Goal: Task Accomplishment & Management: Use online tool/utility

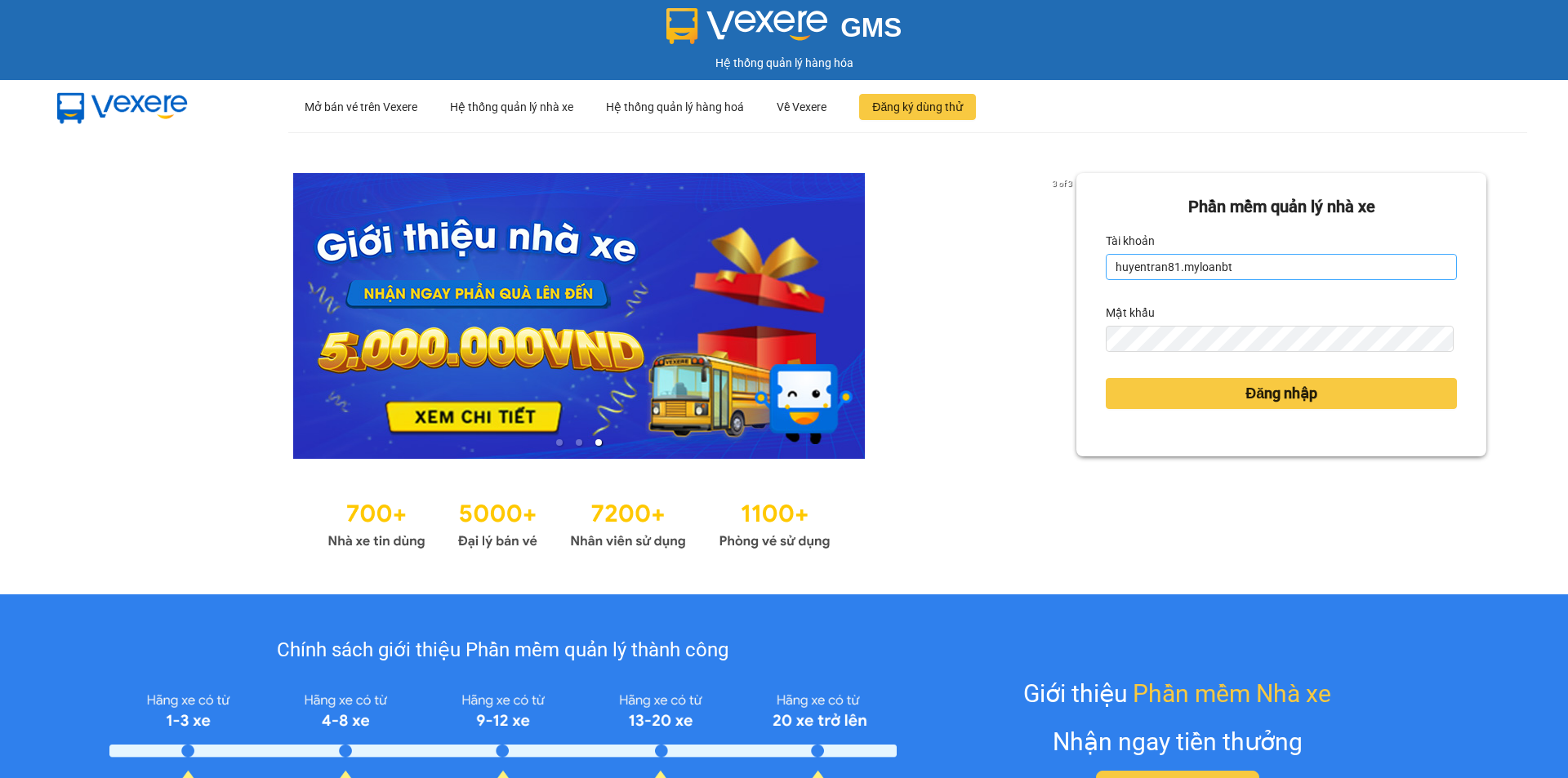
drag, startPoint x: 0, startPoint y: 0, endPoint x: 1231, endPoint y: 270, distance: 1260.3
click at [1231, 270] on input "huyentran81.myloanbt" at bounding box center [1281, 267] width 351 height 26
type input "phantanthanh.myloanbt"
click at [1206, 385] on button "Đăng nhập" at bounding box center [1281, 393] width 351 height 31
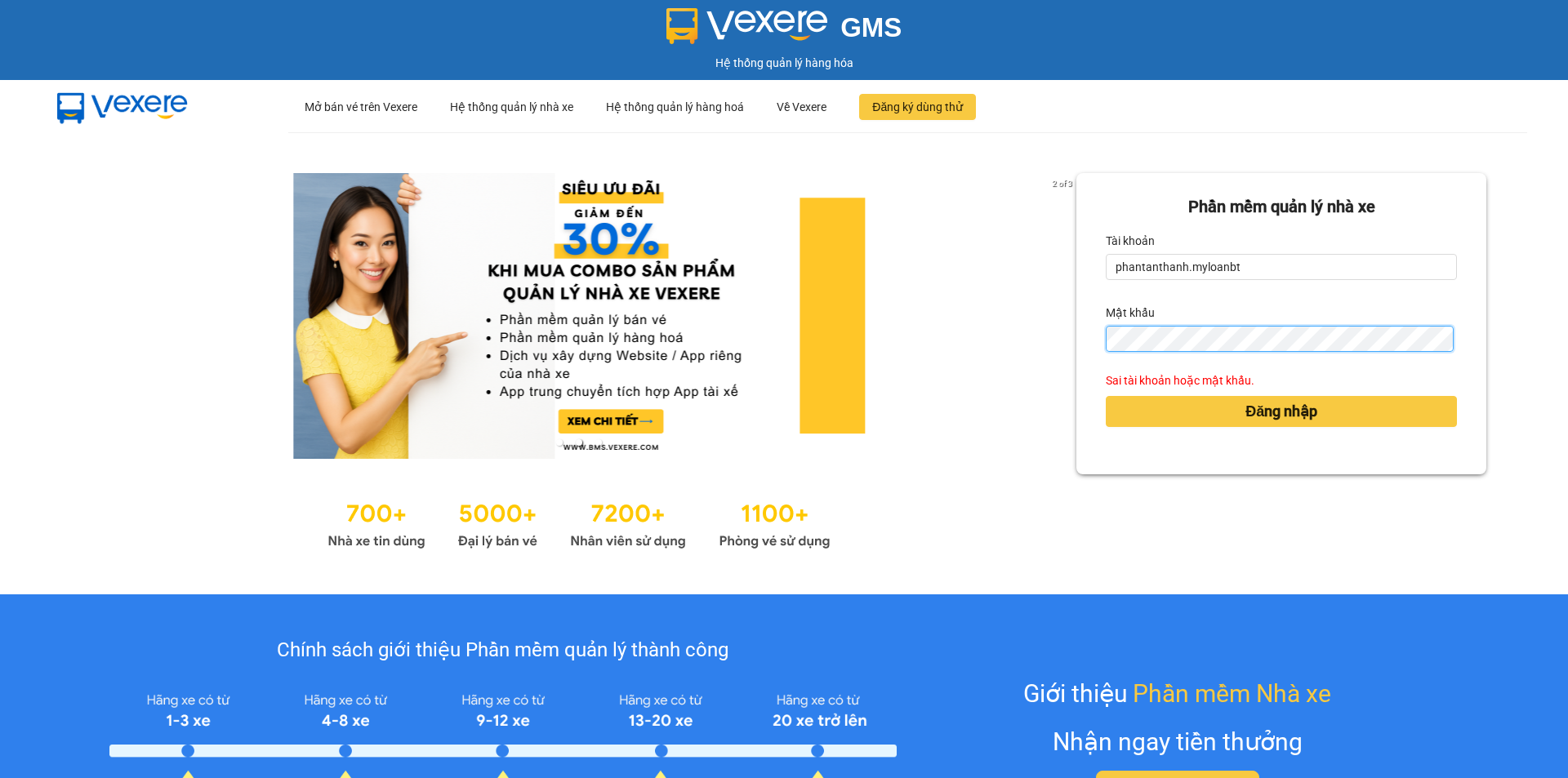
click at [1106, 396] on button "Đăng nhập" at bounding box center [1281, 411] width 351 height 31
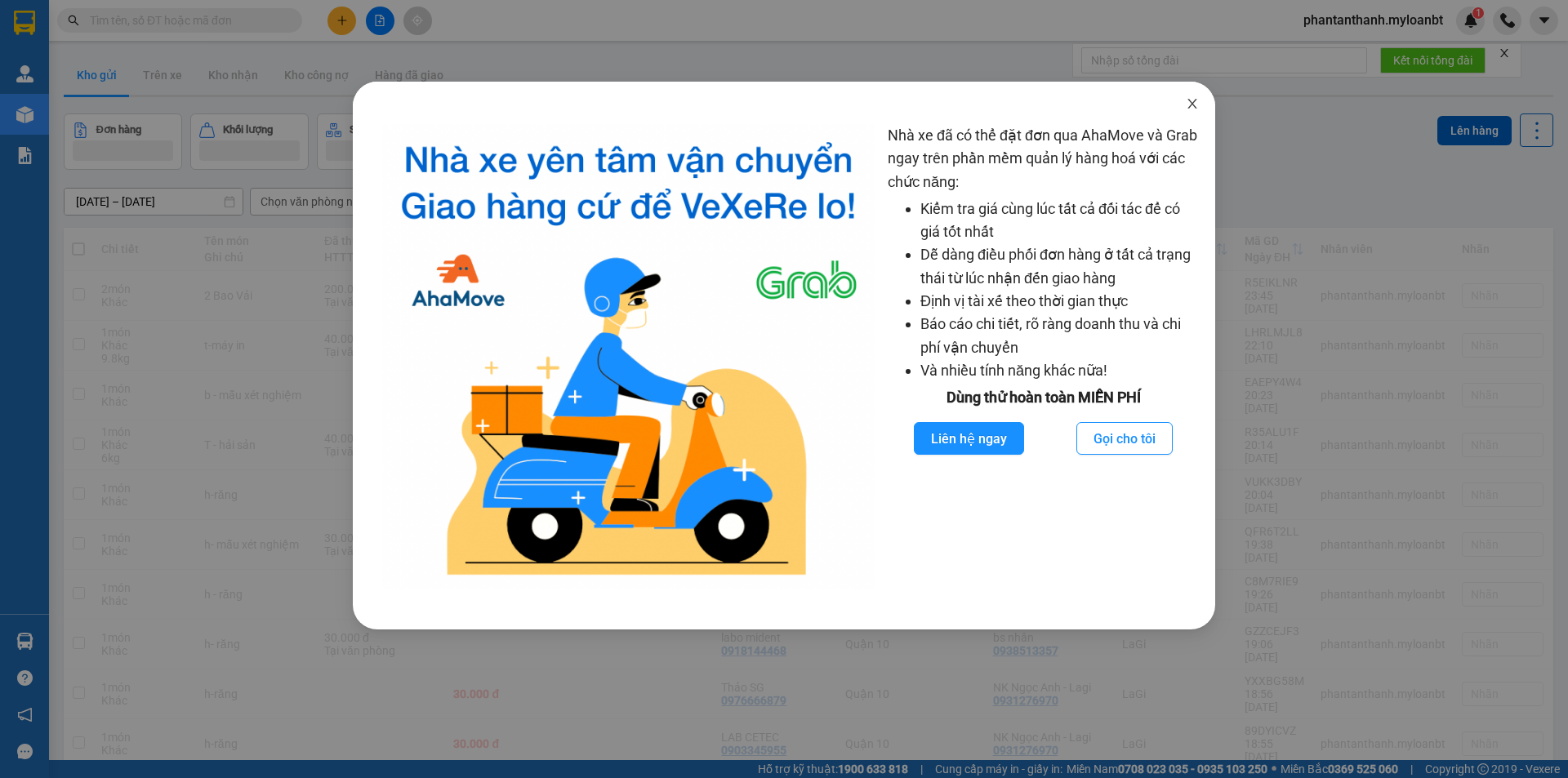
click at [1198, 107] on icon "close" at bounding box center [1193, 104] width 13 height 13
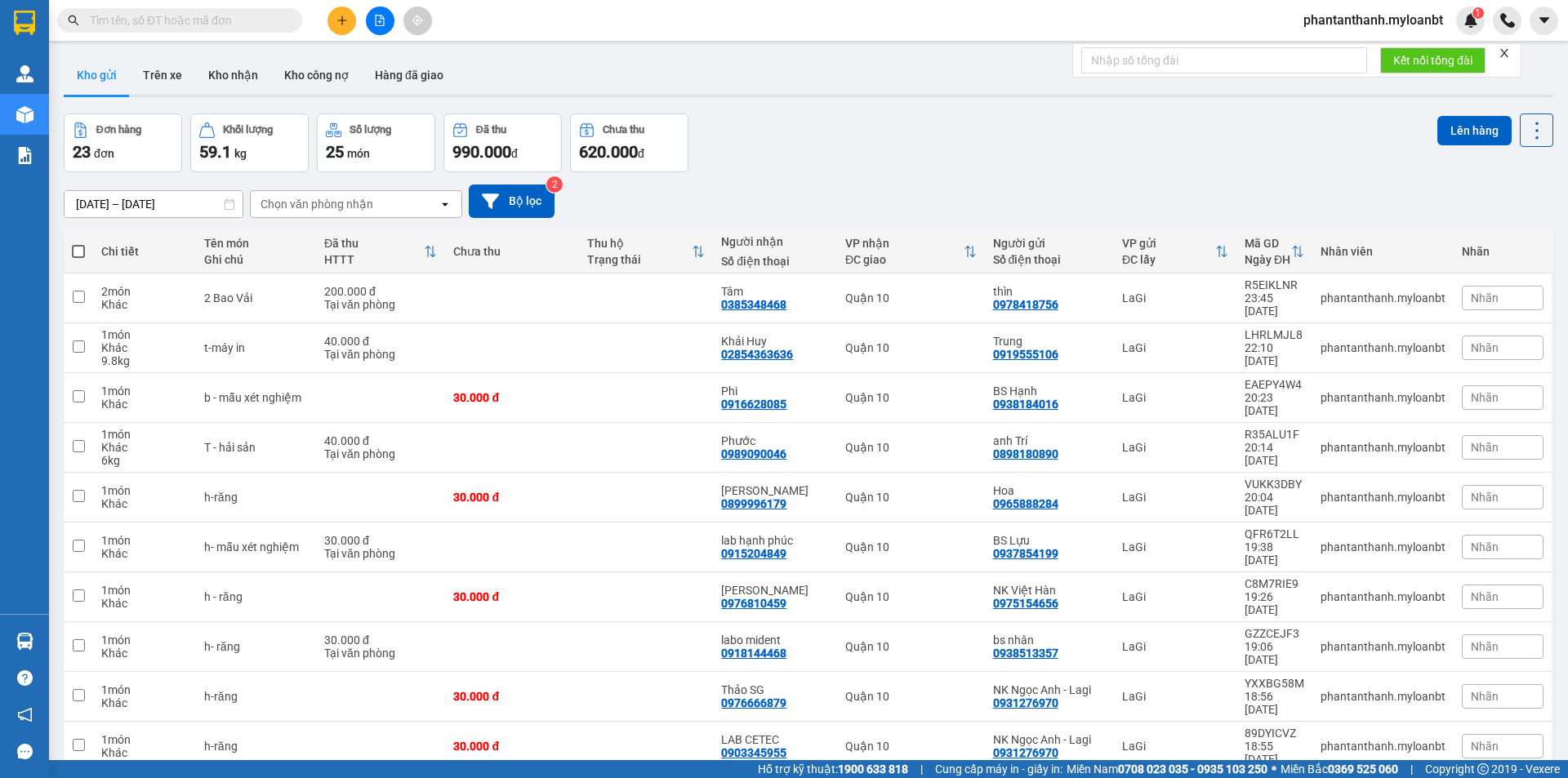
click at [1459, 665] on span "100 / trang" at bounding box center [1479, 656] width 59 height 16
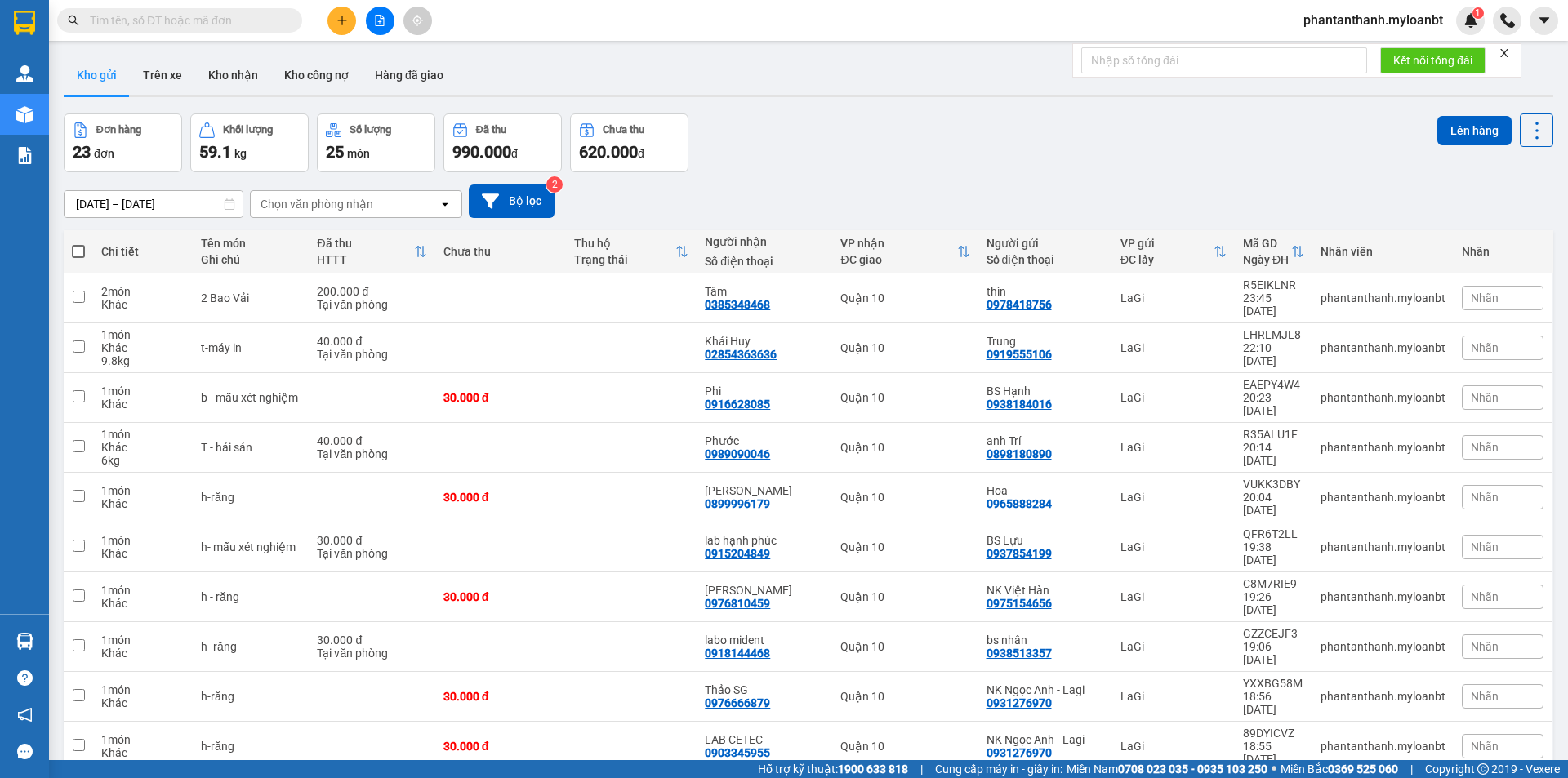
click at [80, 250] on span at bounding box center [79, 252] width 13 height 13
click at [79, 243] on input "checkbox" at bounding box center [79, 243] width 0 height 0
checkbox input "true"
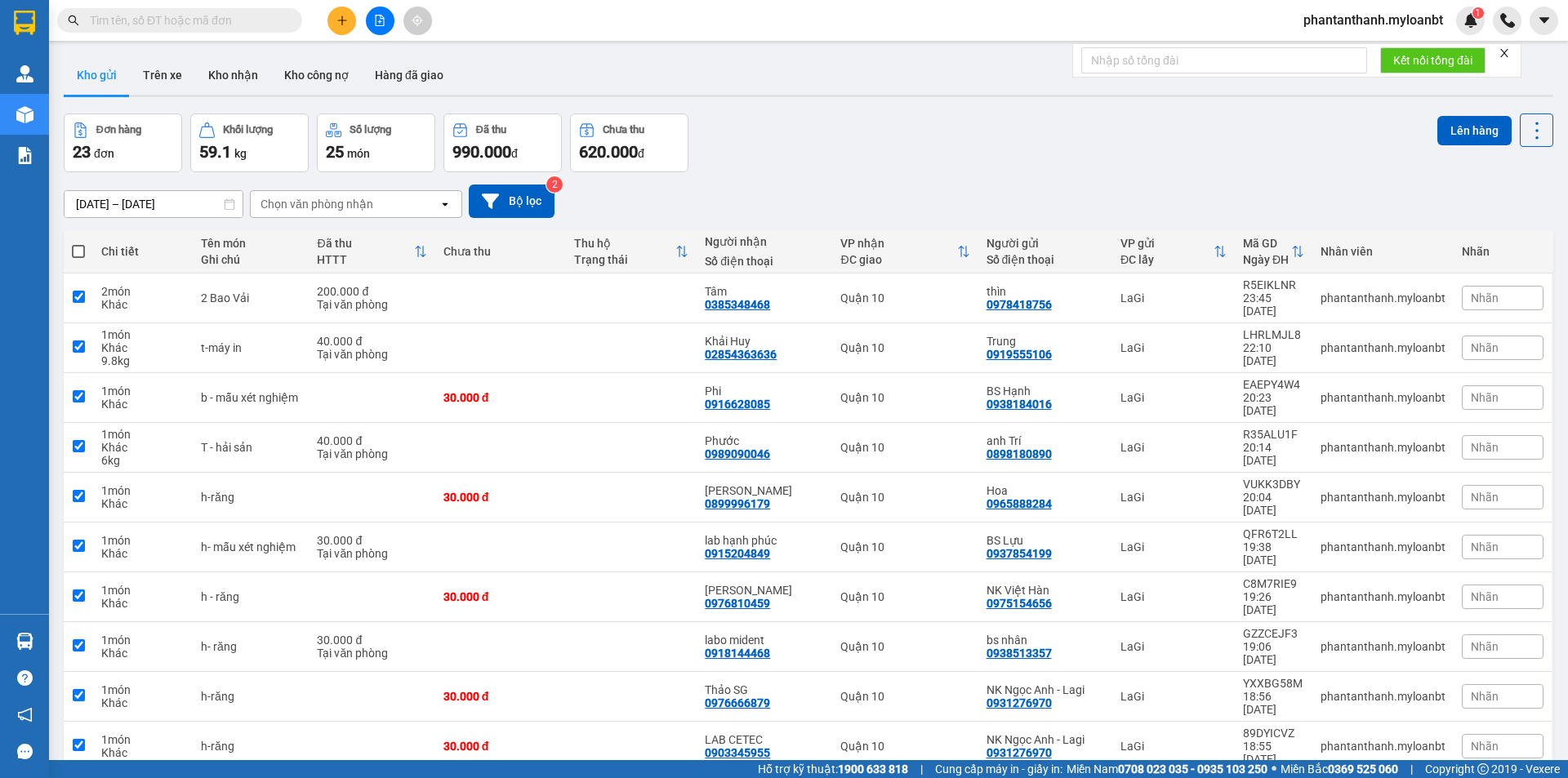
checkbox input "true"
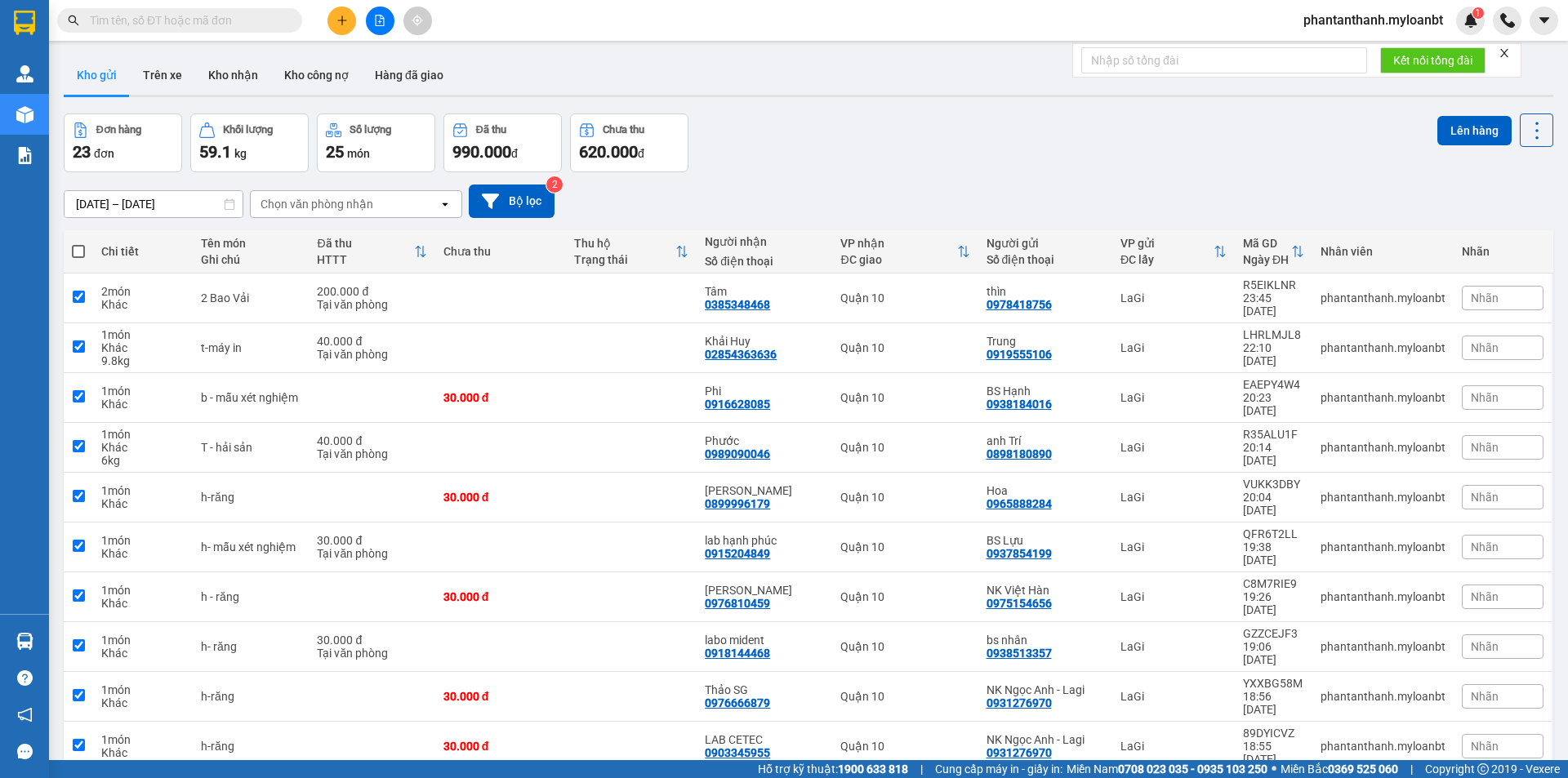
checkbox input "true"
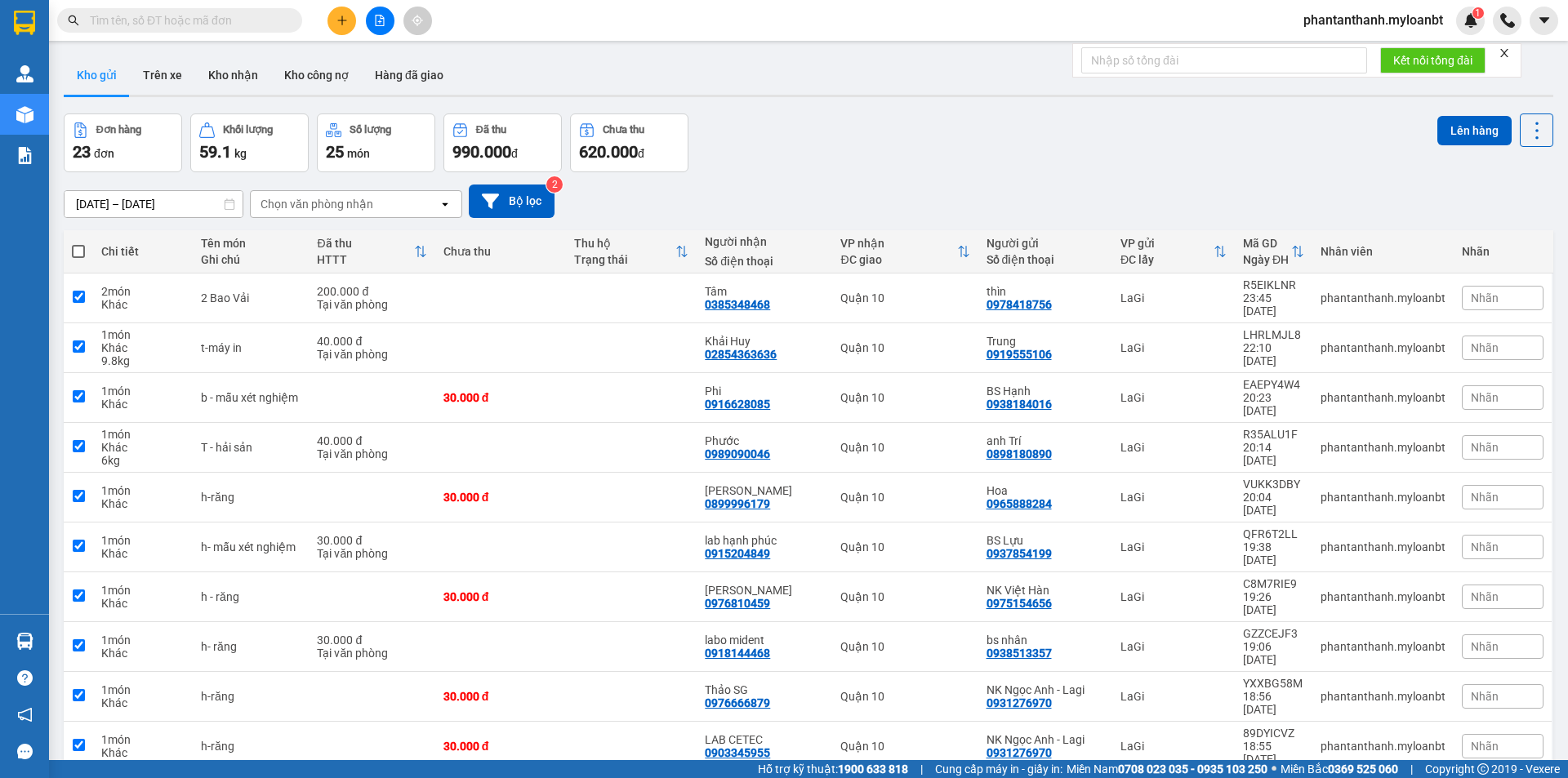
checkbox input "true"
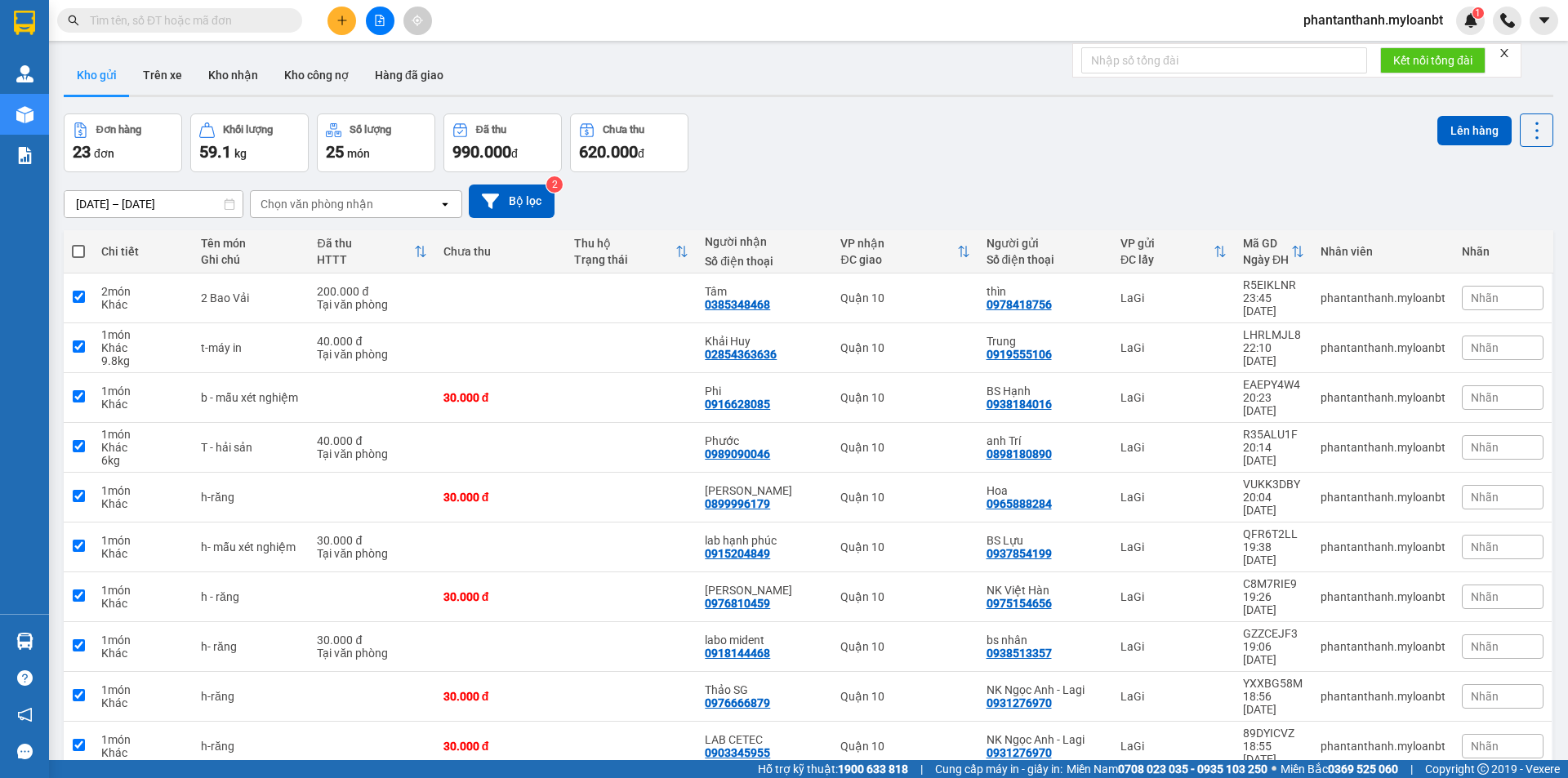
checkbox input "true"
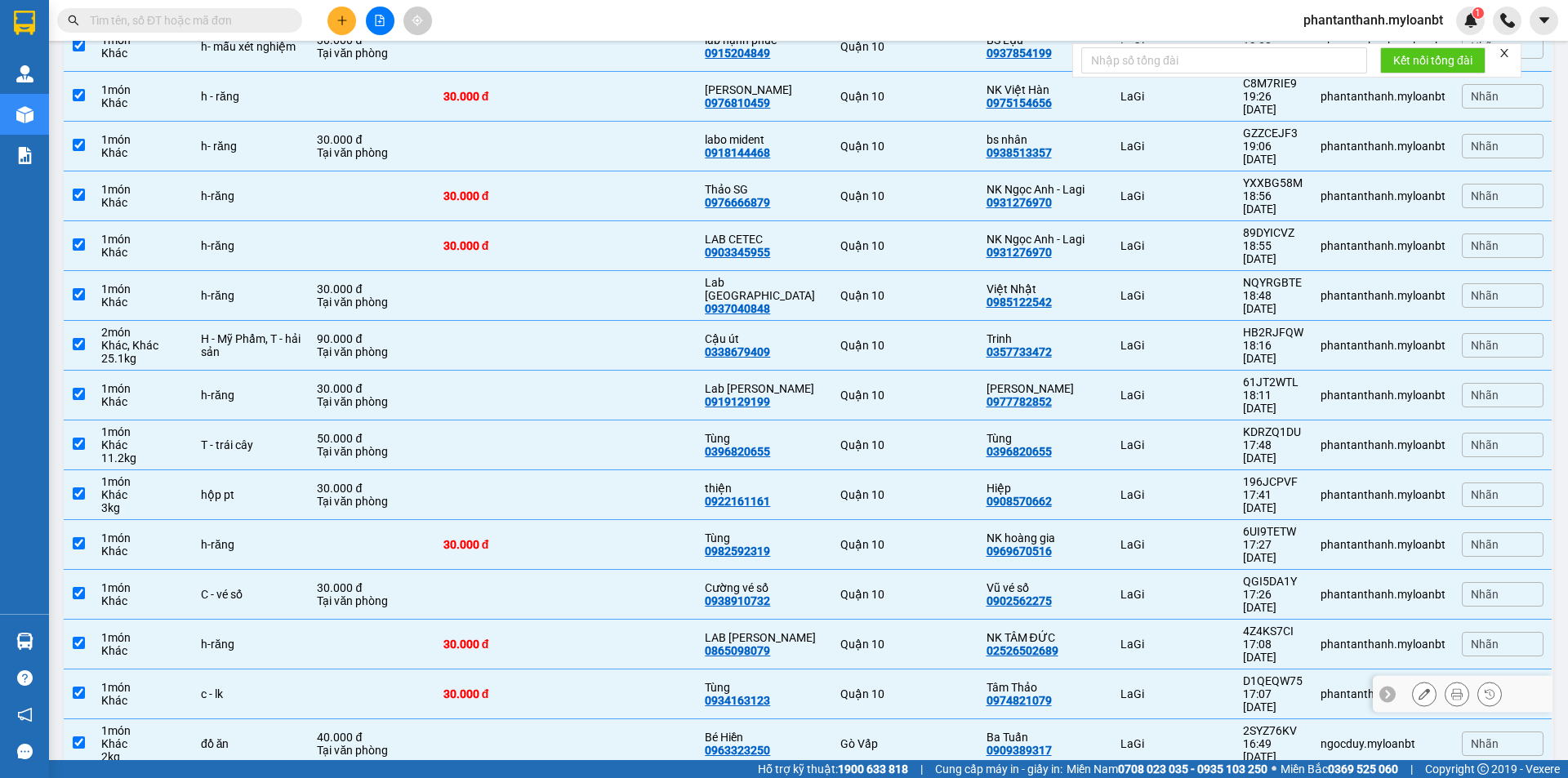
scroll to position [530, 0]
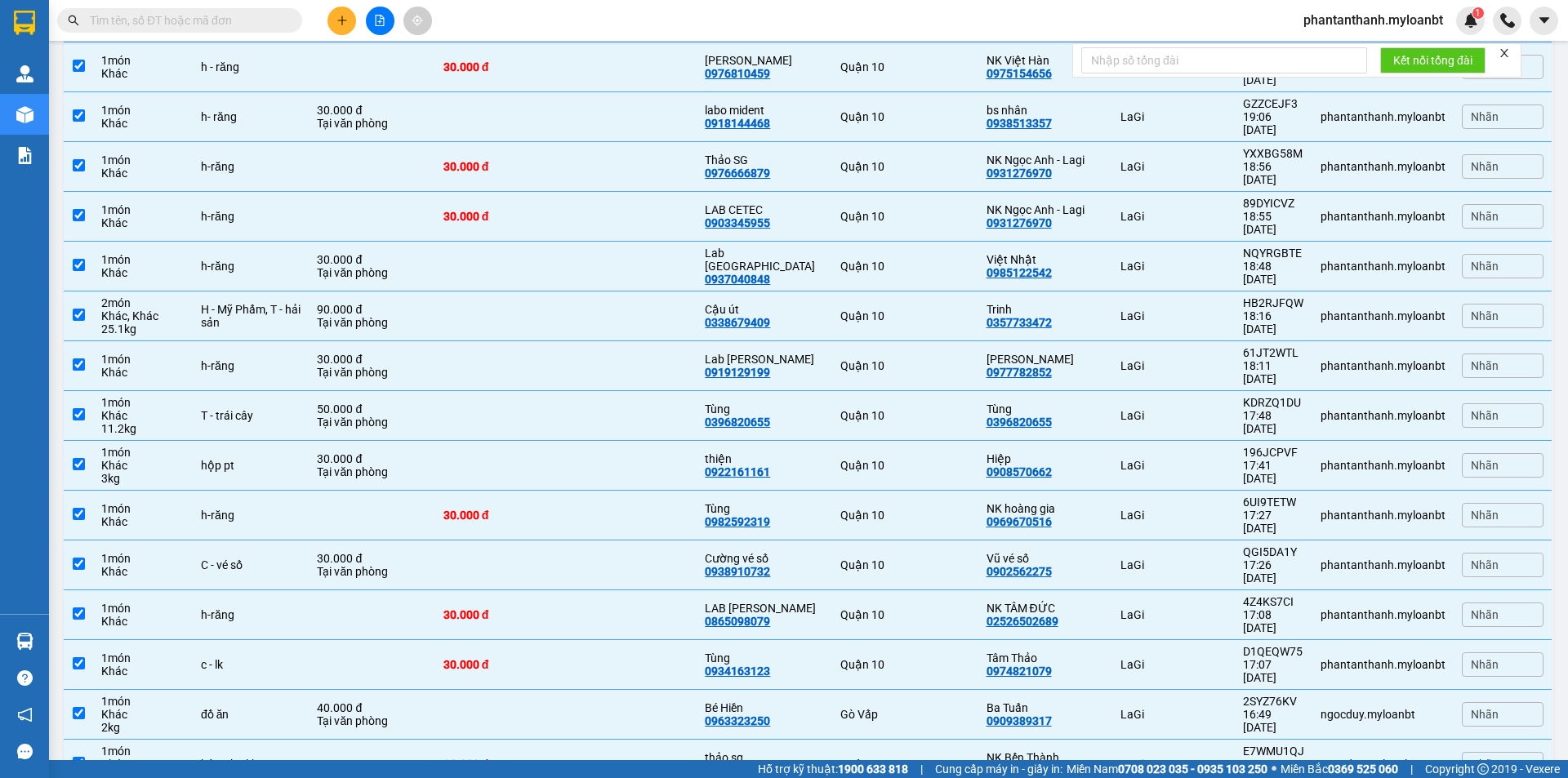
checkbox input "false"
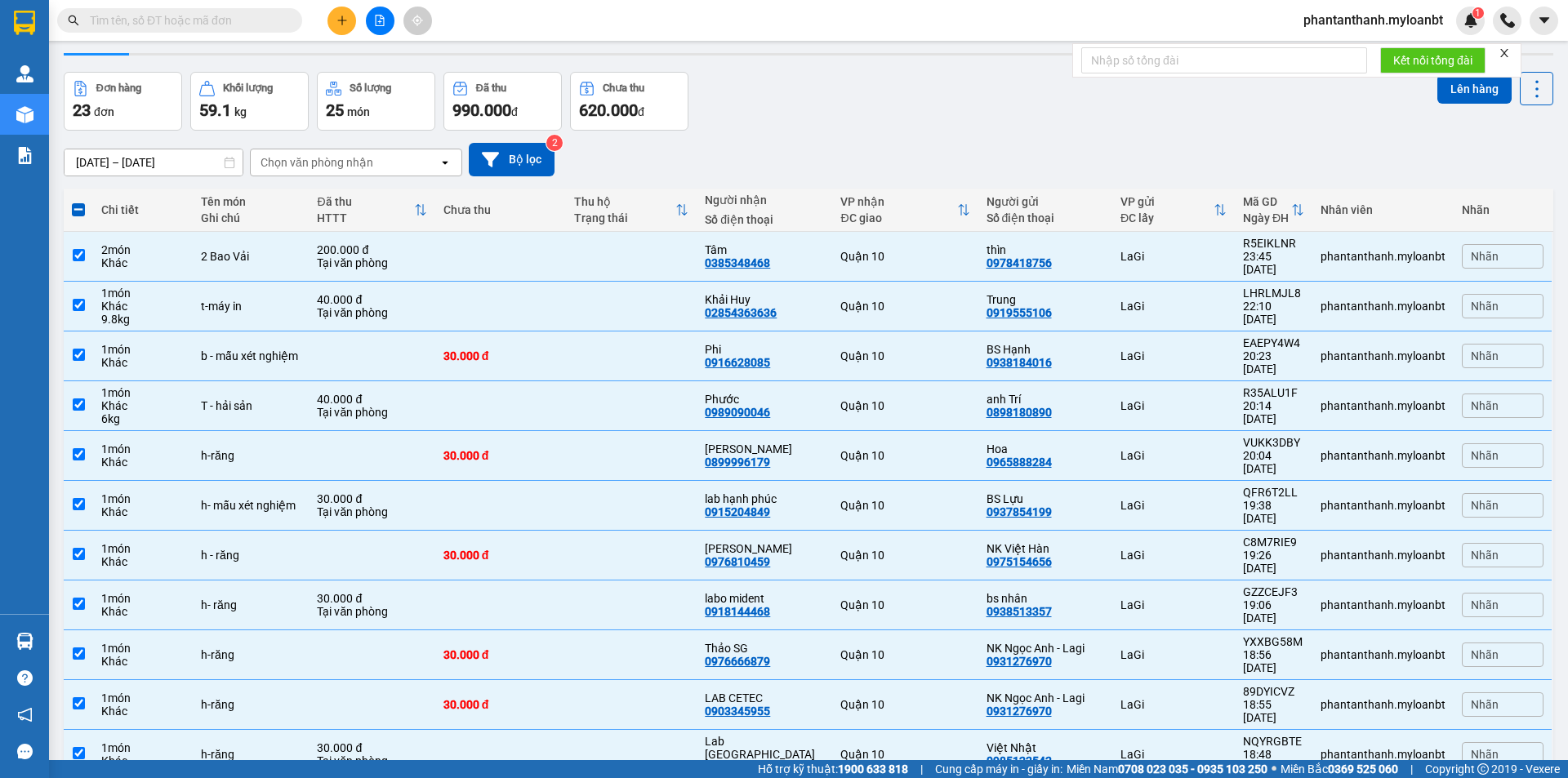
scroll to position [40, 0]
click at [1453, 103] on button "Lên hàng" at bounding box center [1474, 90] width 74 height 29
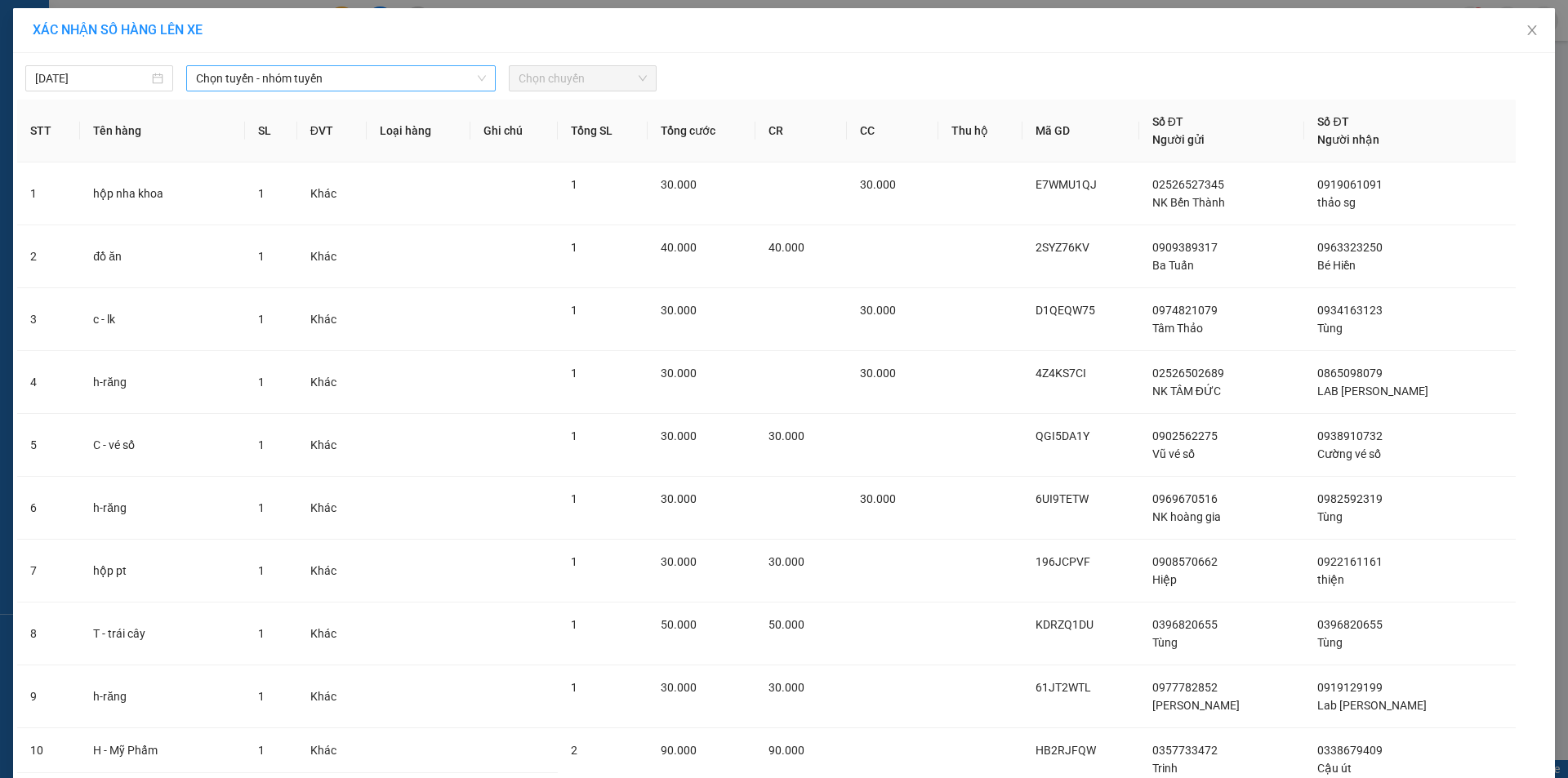
click at [322, 87] on span "Chọn tuyến - nhóm tuyến" at bounding box center [341, 79] width 290 height 24
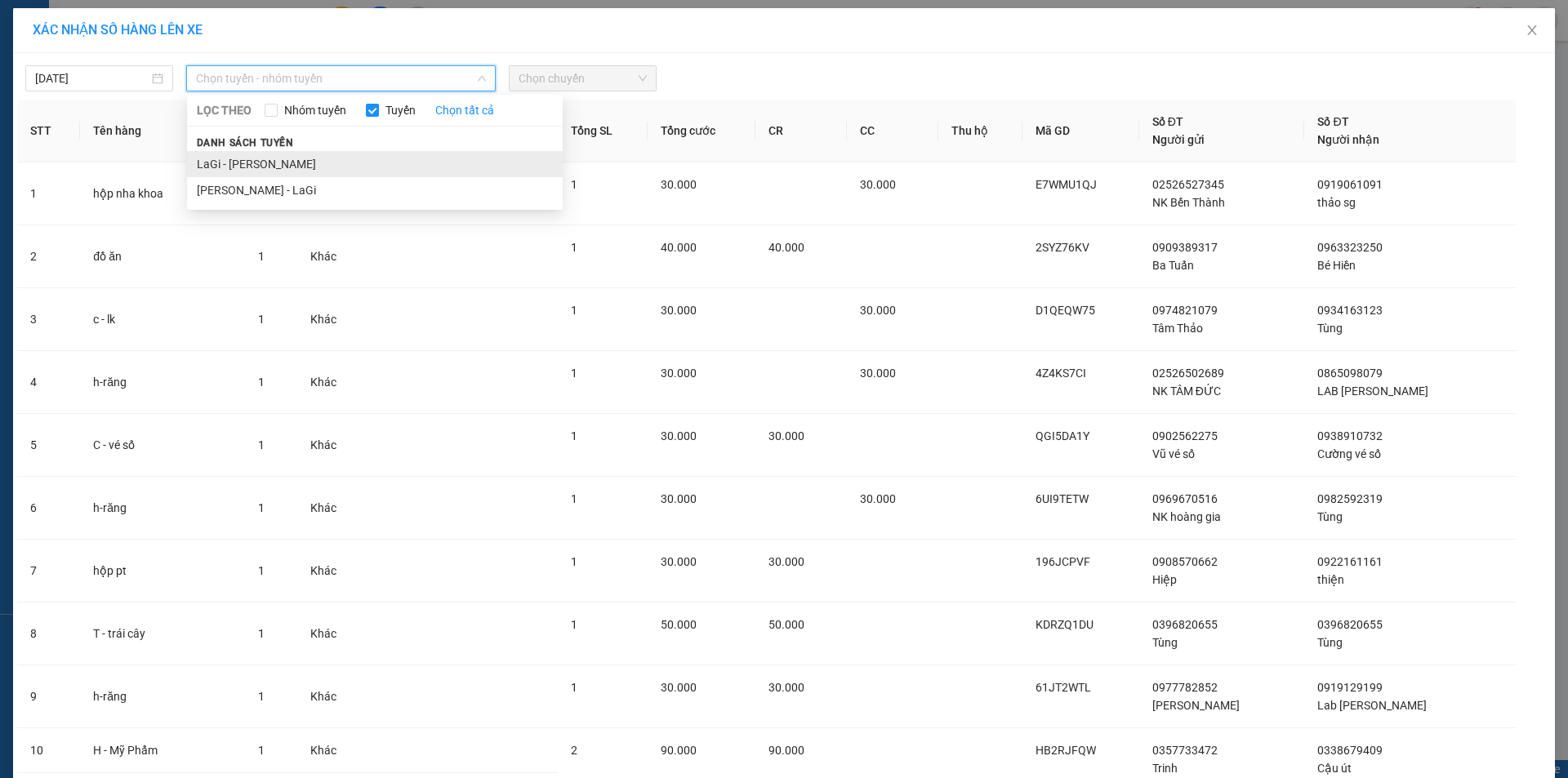
click at [227, 175] on li "LaGi - Hồ Chí Minh" at bounding box center [375, 165] width 376 height 26
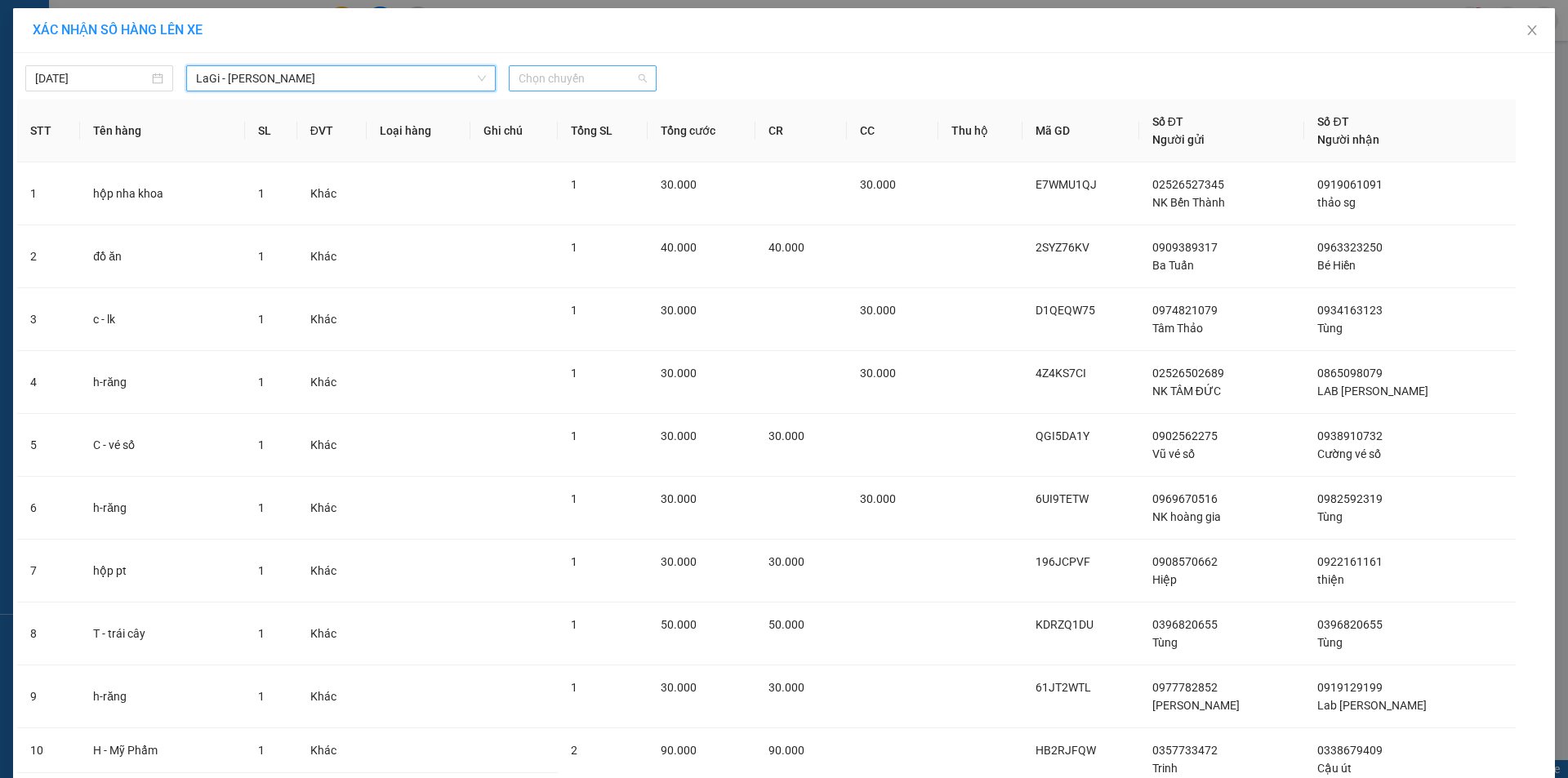
click at [546, 80] on span "Chọn chuyến" at bounding box center [582, 79] width 128 height 24
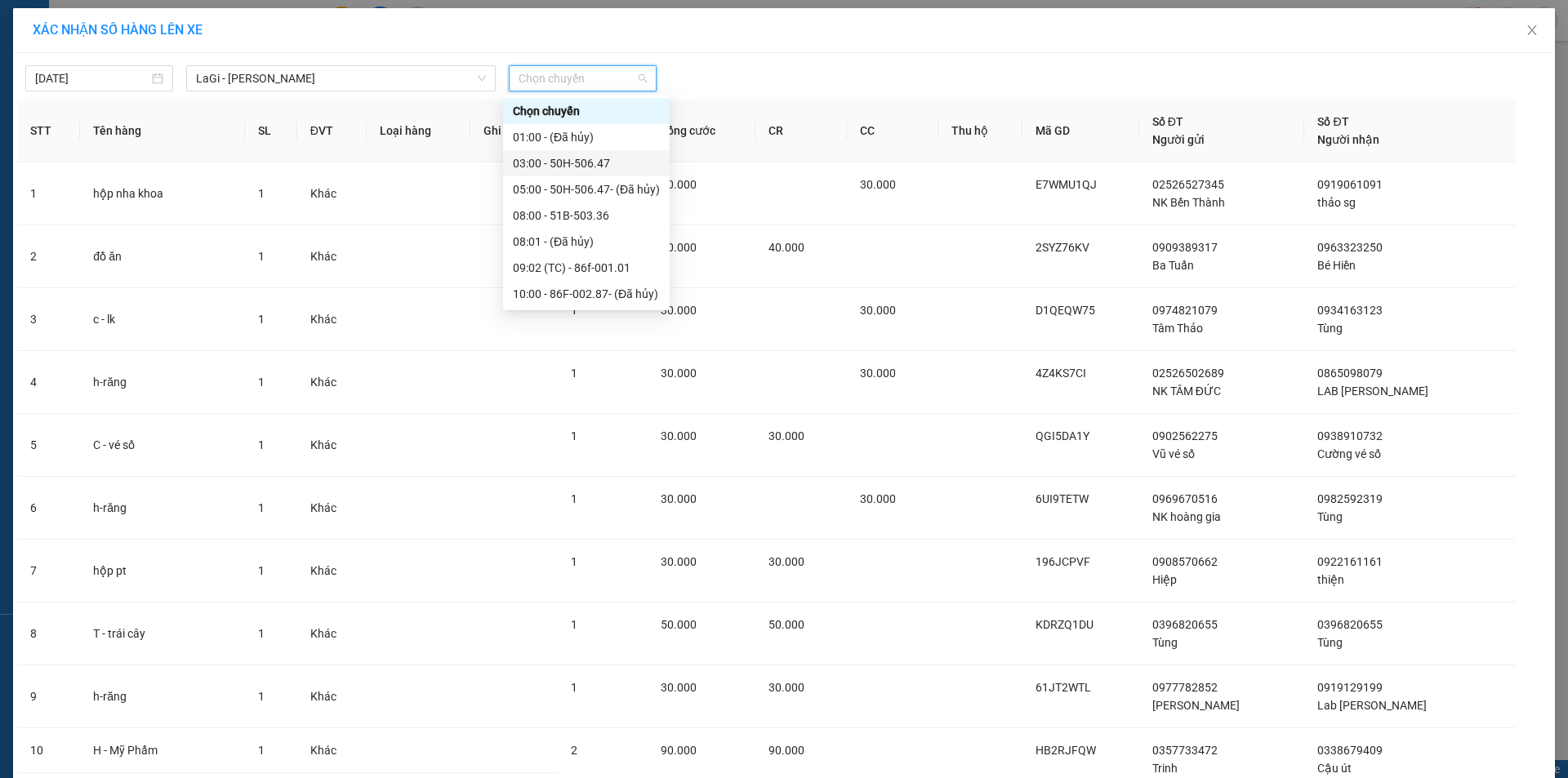
click at [552, 172] on div "03:00 - 50H-506.47" at bounding box center [587, 164] width 167 height 26
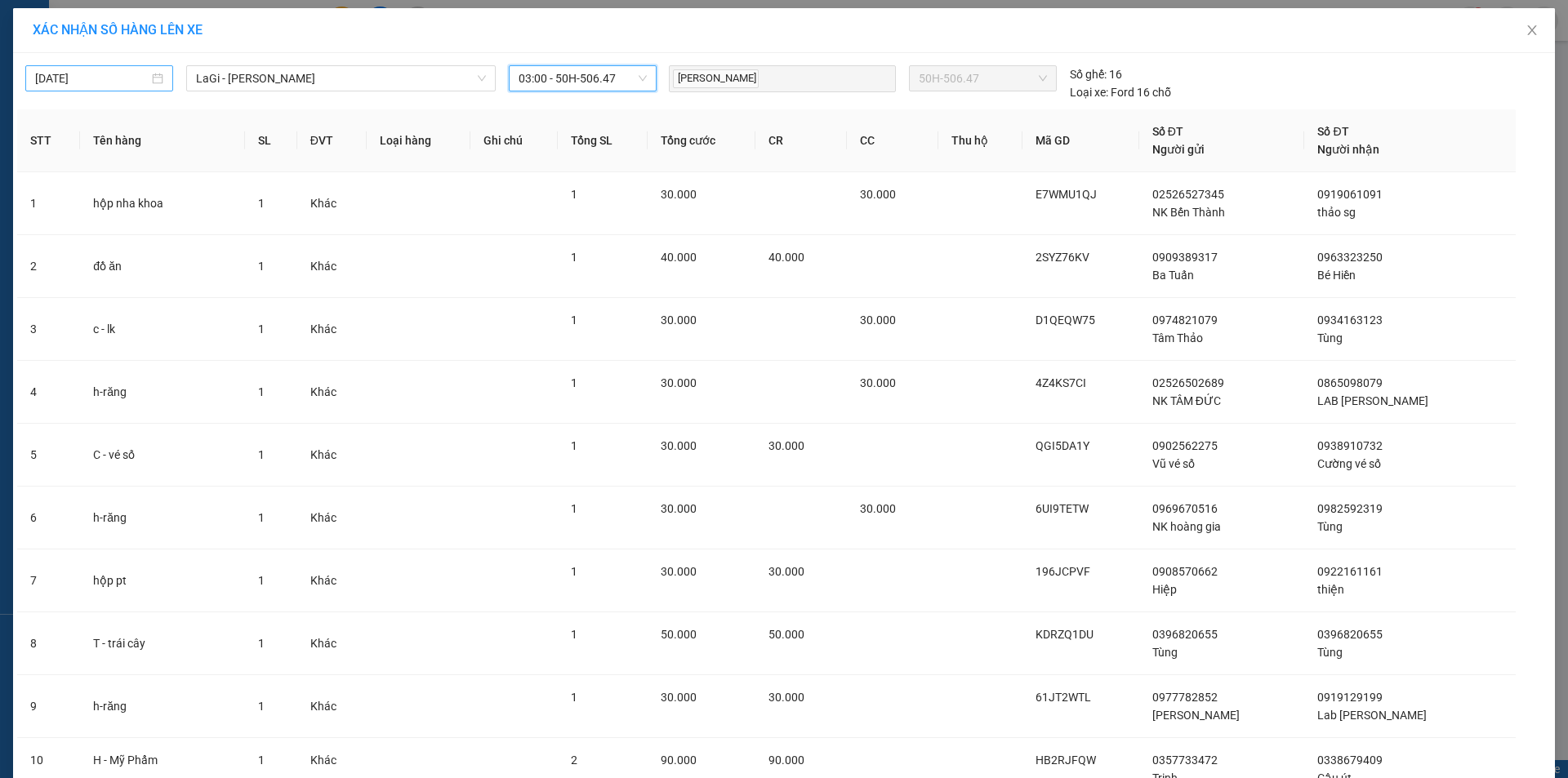
click at [119, 80] on input "[DATE]" at bounding box center [92, 78] width 113 height 18
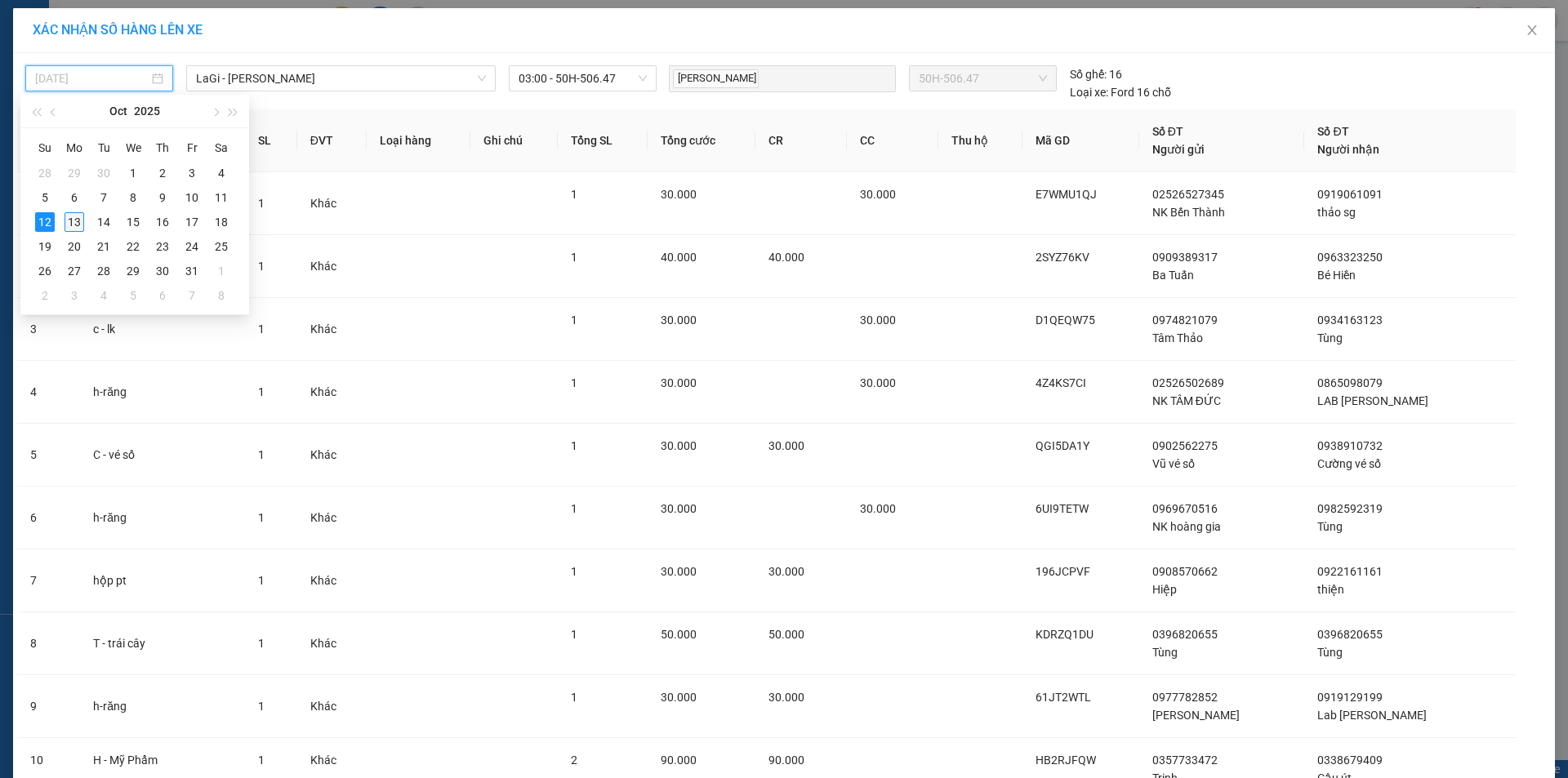
click at [76, 221] on div "13" at bounding box center [74, 222] width 20 height 20
type input "[DATE]"
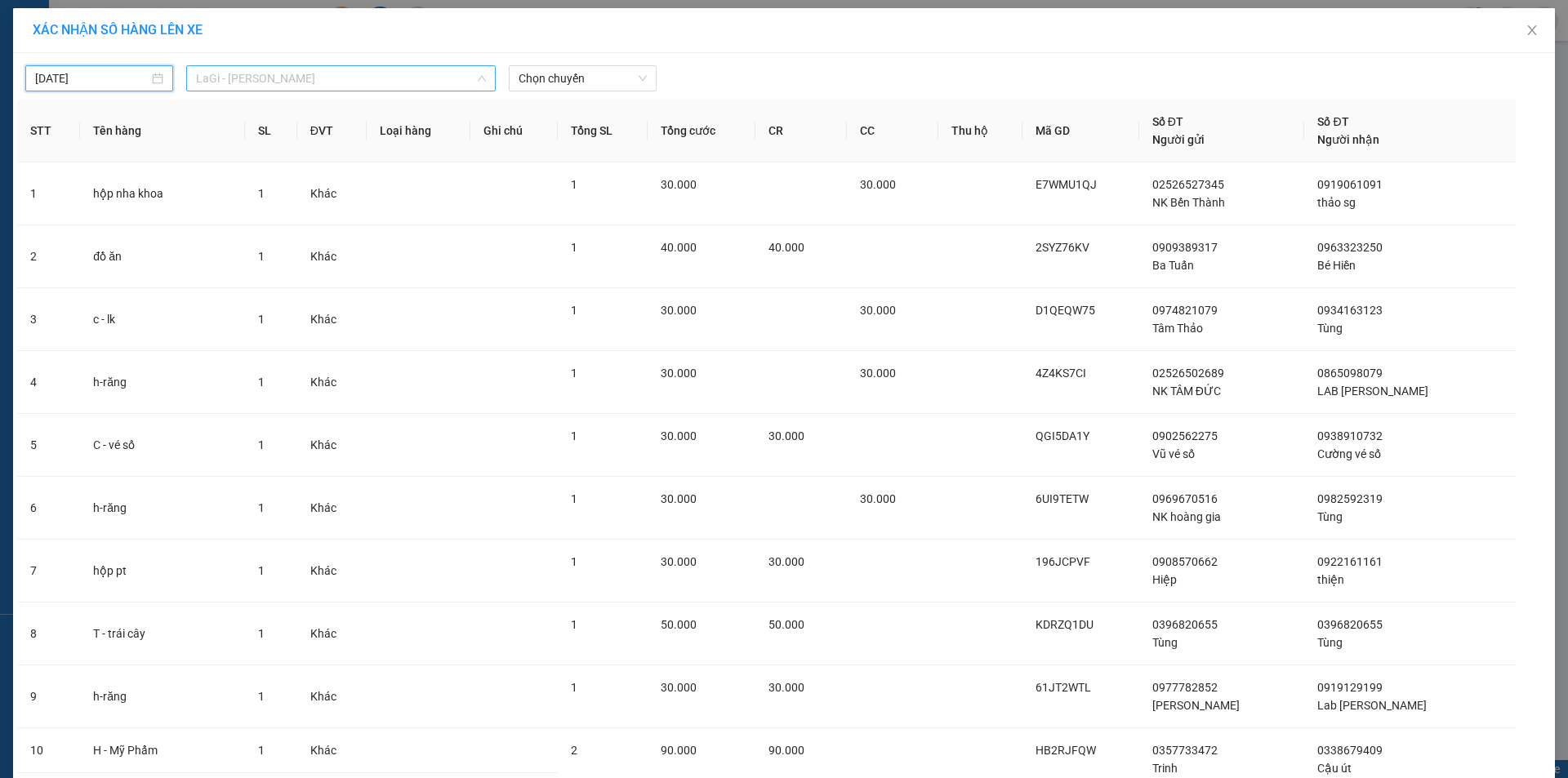
click at [370, 76] on span "LaGi - Hồ Chí Minh" at bounding box center [341, 79] width 290 height 24
click at [529, 73] on span "Chọn chuyến" at bounding box center [582, 79] width 128 height 24
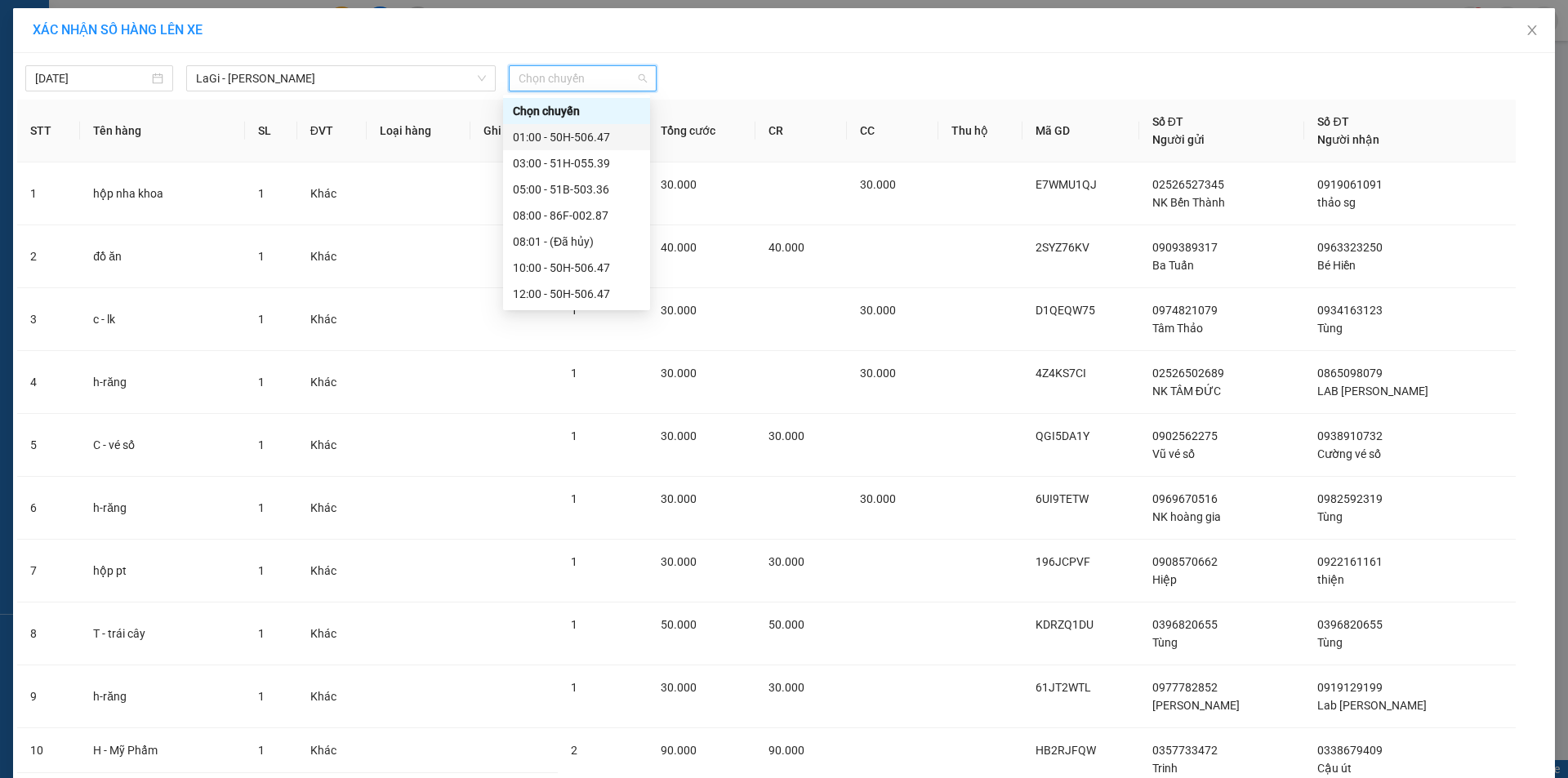
click at [550, 143] on div "01:00 - 50H-506.47" at bounding box center [576, 137] width 127 height 18
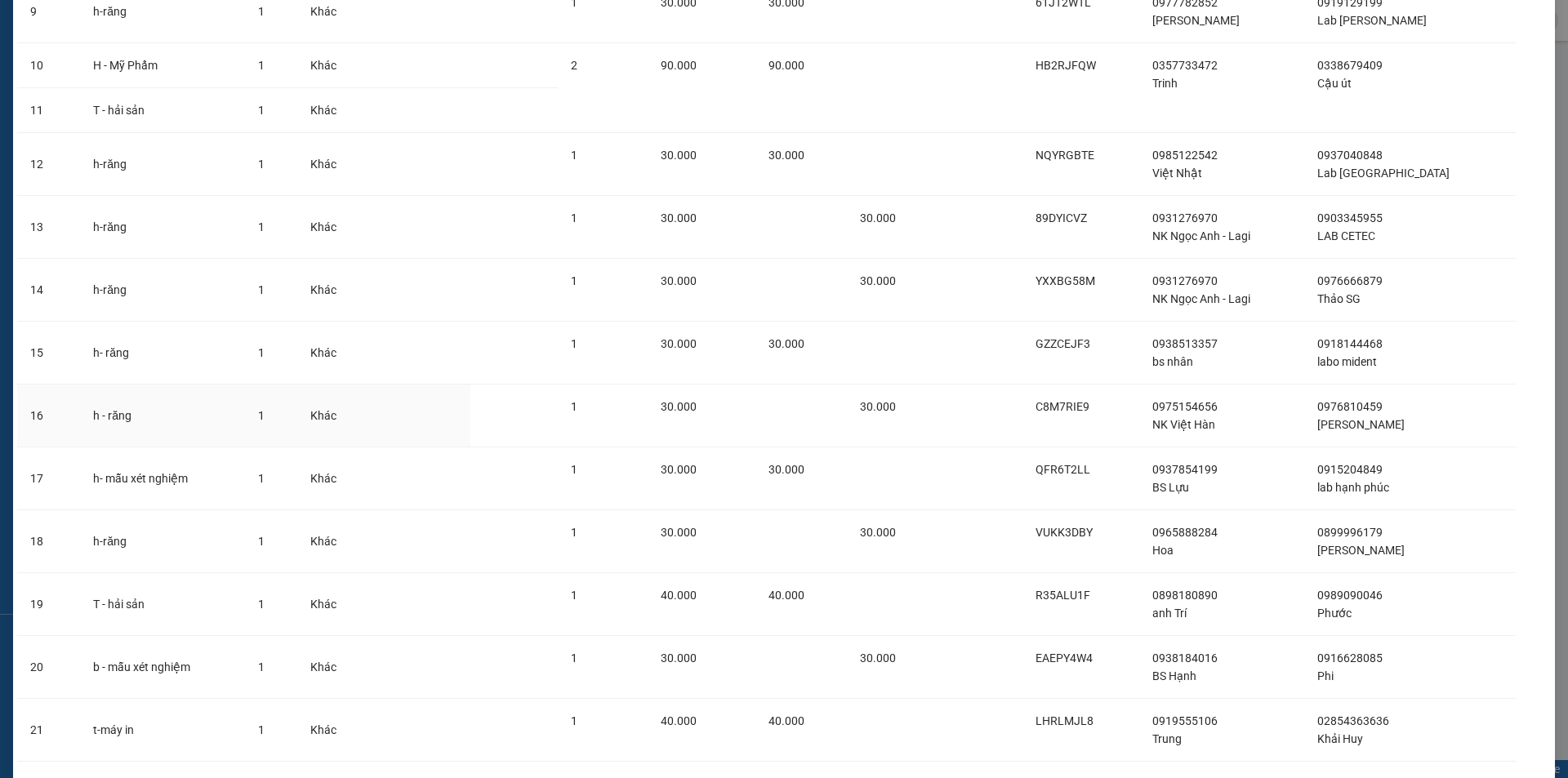
scroll to position [860, 0]
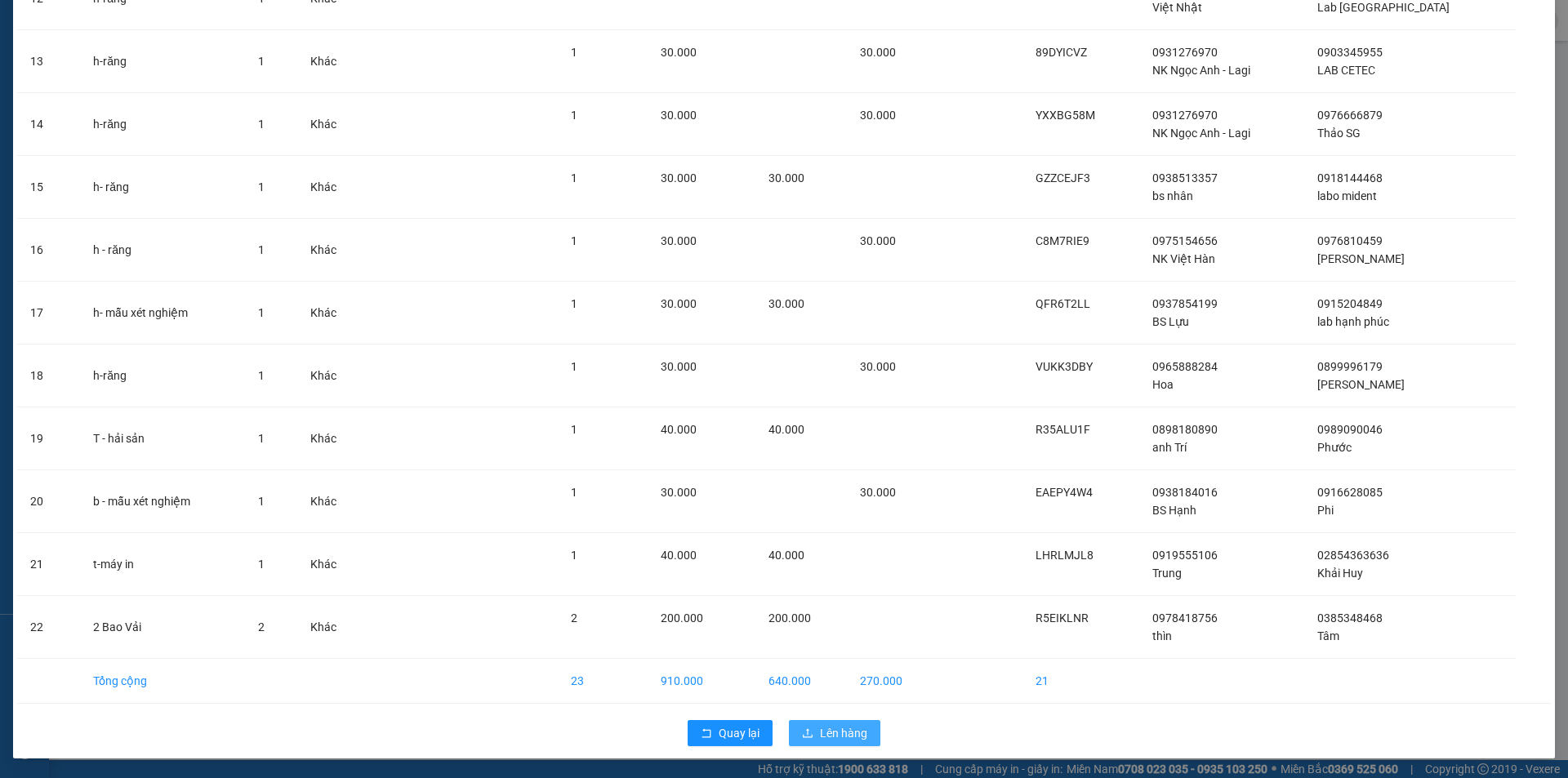
click at [840, 736] on span "Lên hàng" at bounding box center [844, 732] width 48 height 18
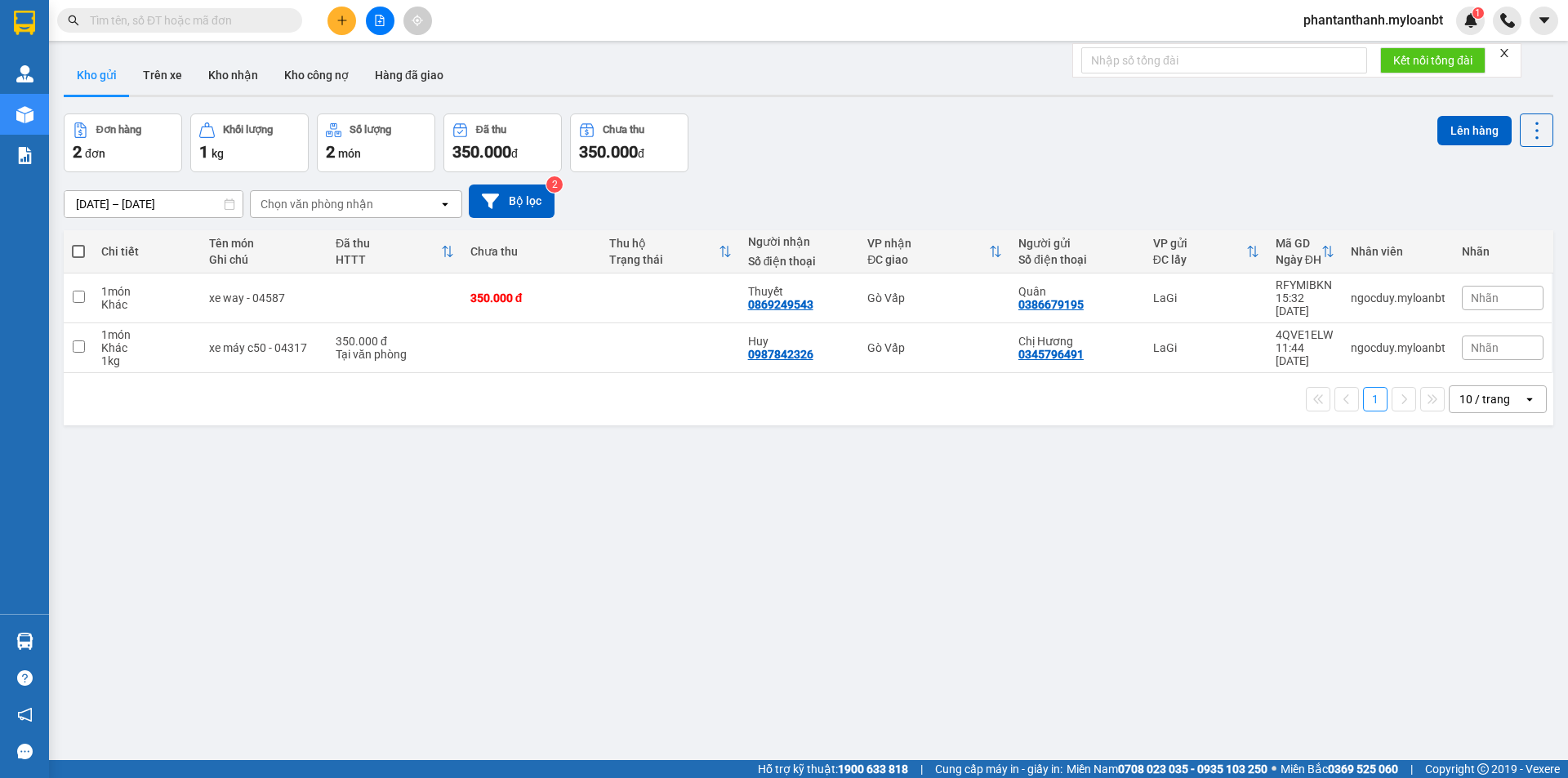
click at [1009, 169] on div "Đơn hàng 2 đơn Khối lượng 1 kg Số lượng 2 món Đã thu 350.000 đ Chưa thu 350.000…" at bounding box center [808, 142] width 1490 height 59
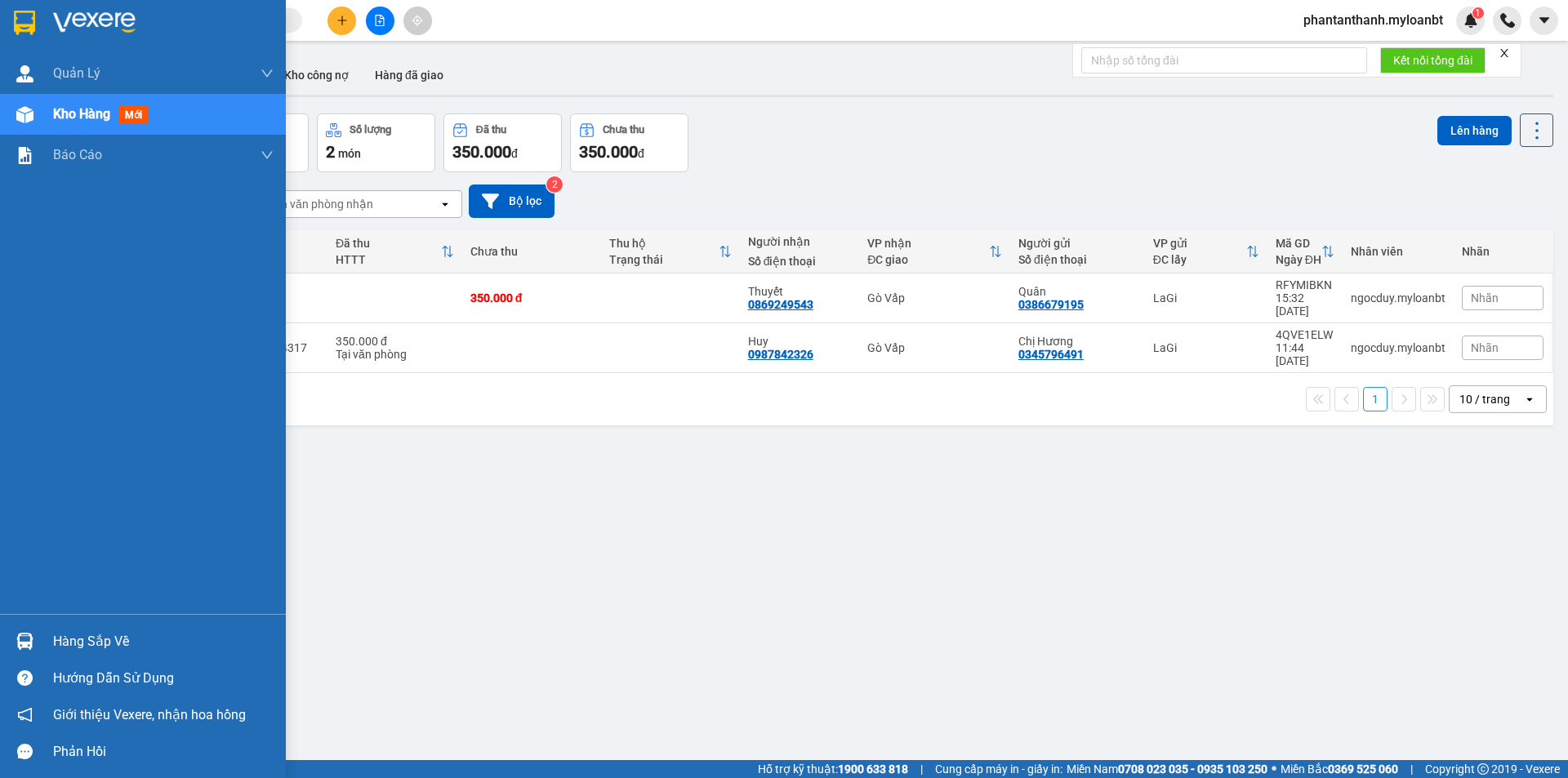
click at [24, 632] on div at bounding box center [24, 641] width 29 height 29
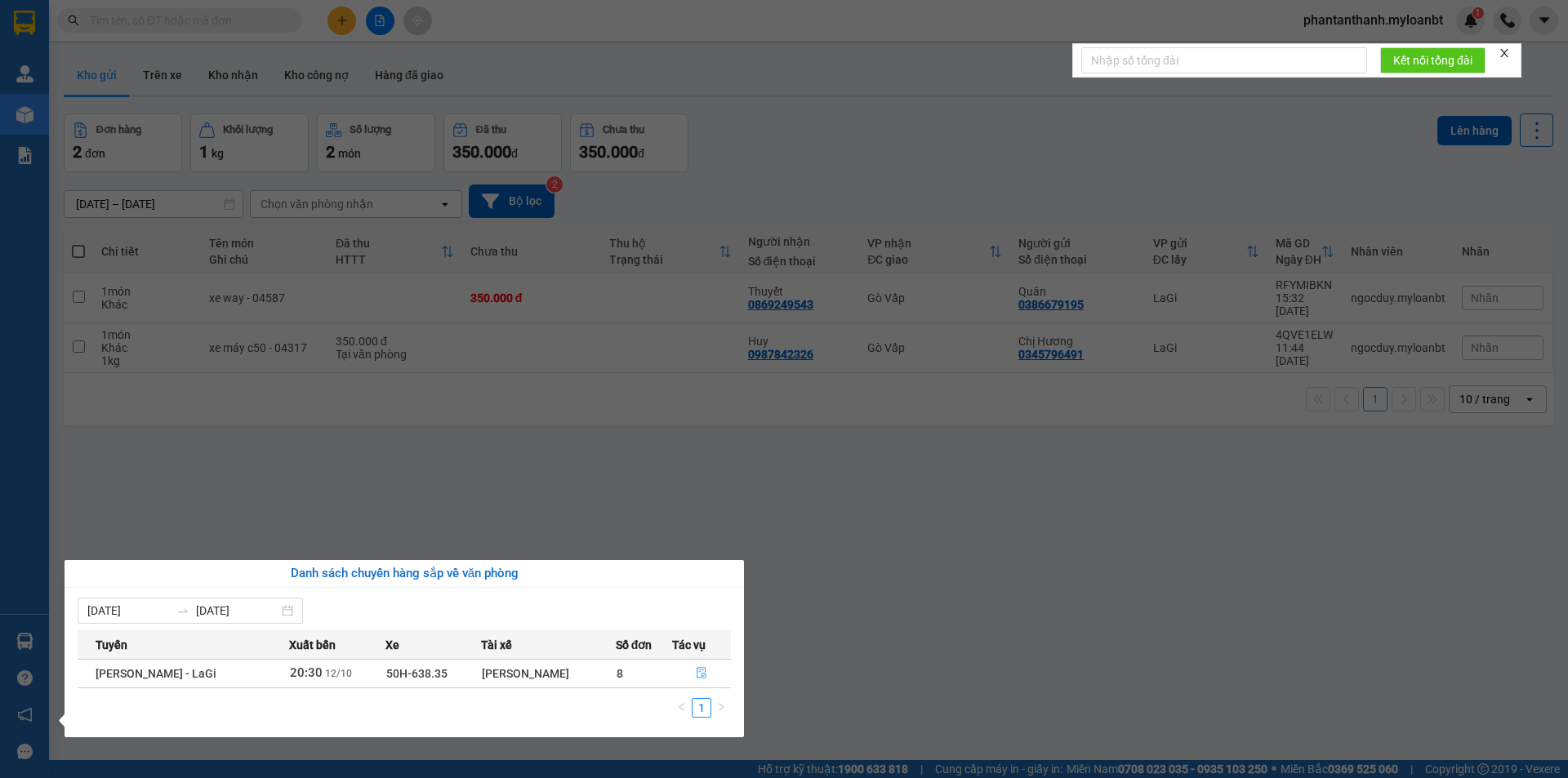
click at [690, 674] on button "button" at bounding box center [702, 673] width 58 height 26
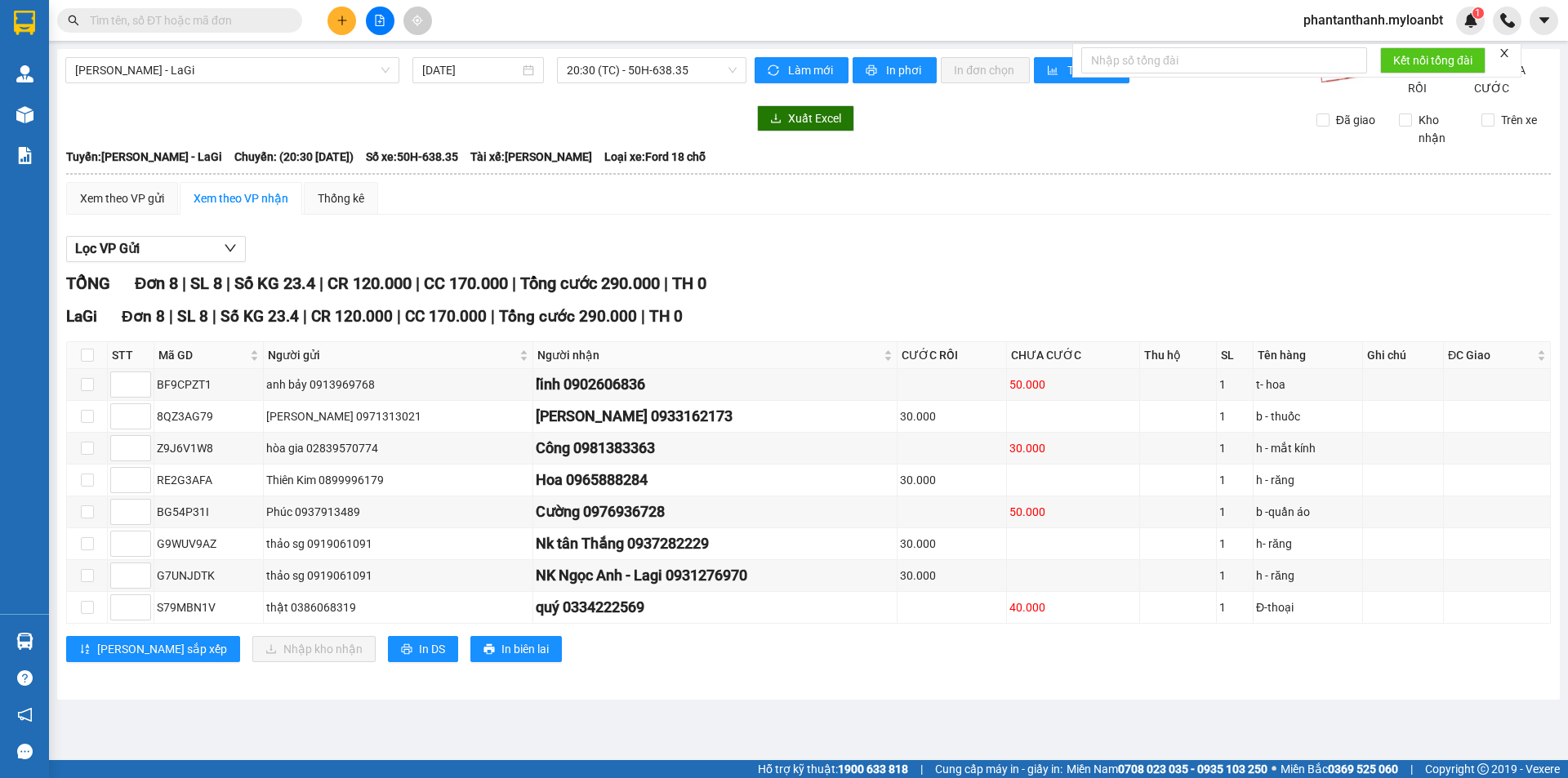
click at [895, 263] on div "Lọc VP Gửi" at bounding box center [808, 249] width 1485 height 27
click at [874, 263] on div "Lọc VP Gửi" at bounding box center [808, 249] width 1485 height 27
click at [1060, 245] on div "Xem theo VP gửi Xem theo VP nhận Thống kê Lọc VP Gửi TỔNG Đơn 8 | SL 8 | Số KG…" at bounding box center [808, 432] width 1485 height 500
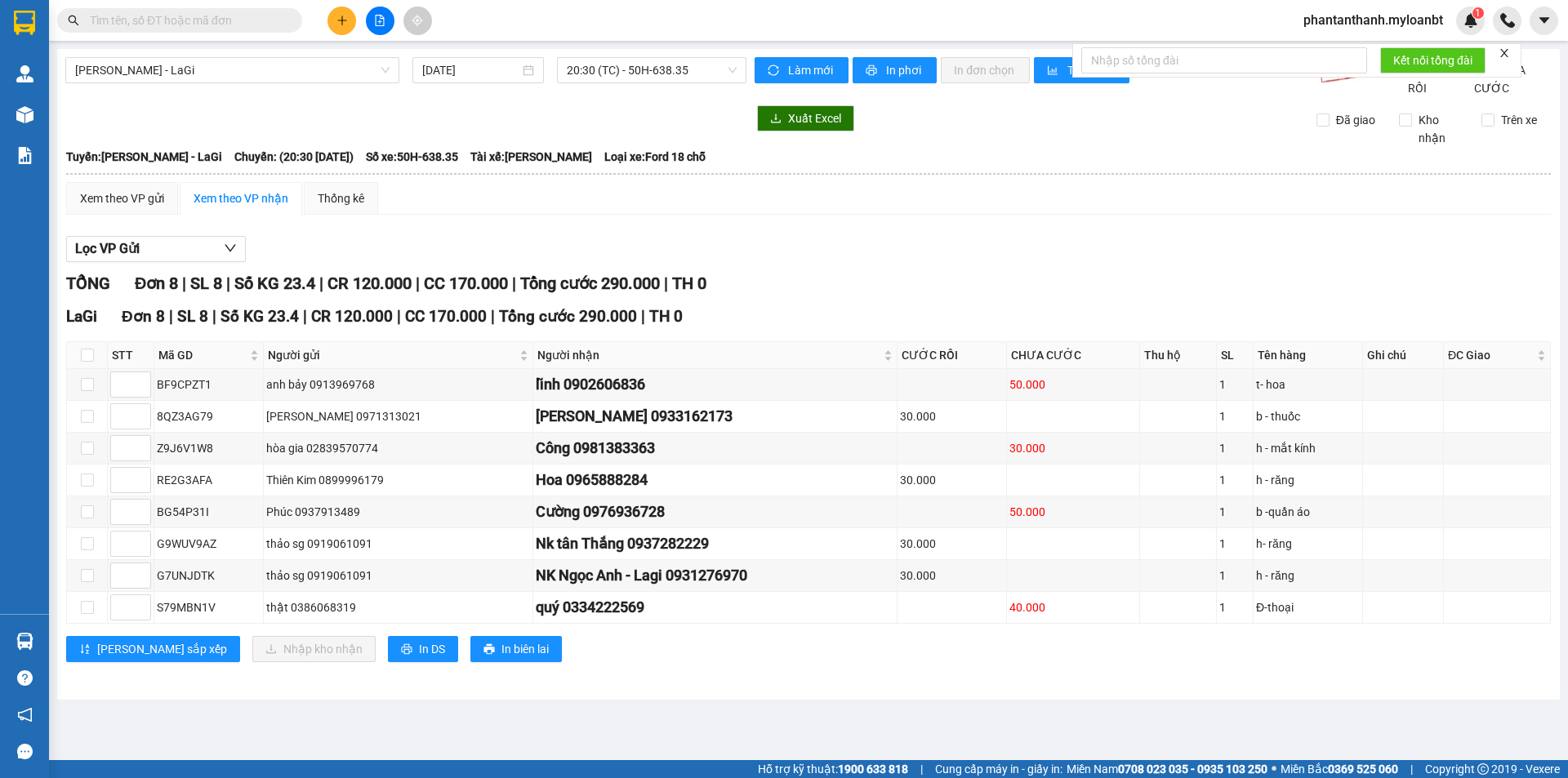
click at [1240, 215] on div "Xem theo VP gửi Xem theo VP nhận Thống kê" at bounding box center [808, 198] width 1485 height 33
click at [1187, 215] on div "Xem theo VP gửi Xem theo VP nhận Thống kê" at bounding box center [808, 198] width 1485 height 33
click at [979, 240] on div "Xem theo VP gửi Xem theo VP nhận Thống kê Lọc VP Gửi TỔNG Đơn 8 | SL 8 | Số KG…" at bounding box center [808, 432] width 1485 height 500
